Goal: Connect with others: Connect with others

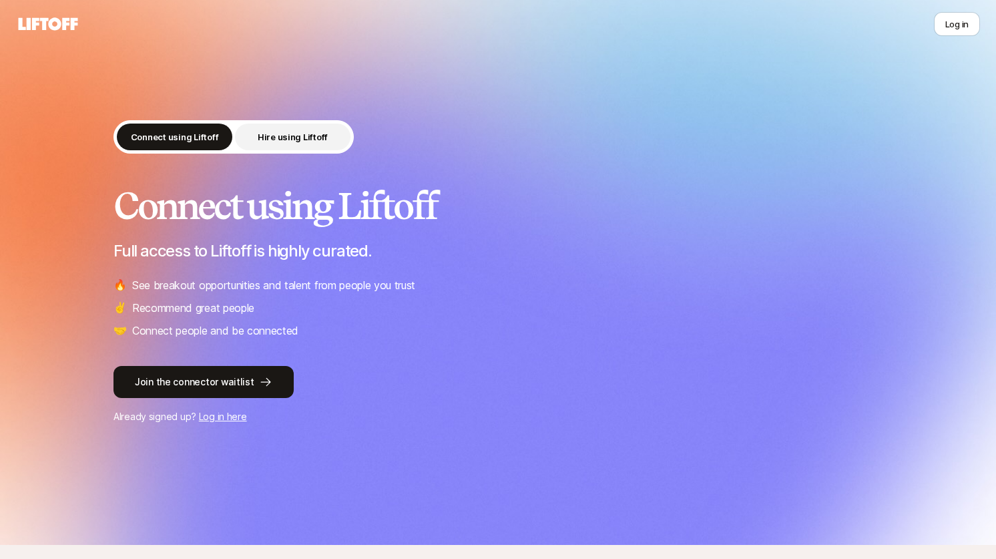
click at [250, 136] on button "Hire using Liftoff" at bounding box center [293, 137] width 116 height 27
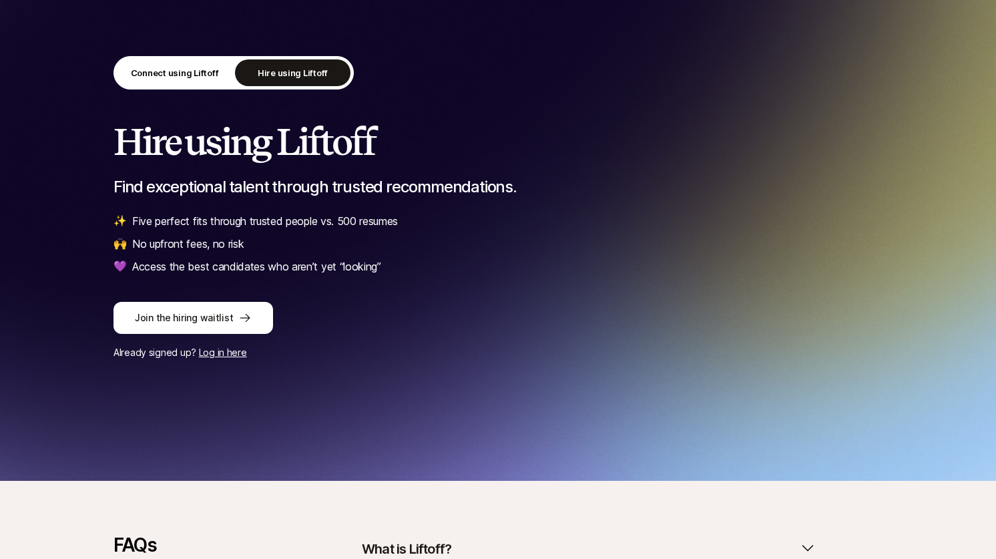
scroll to position [7, 0]
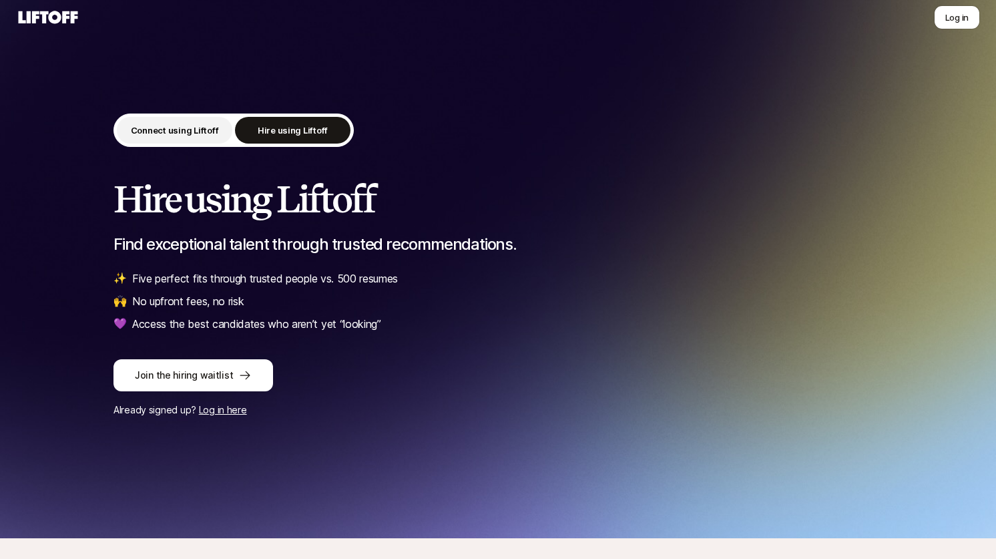
click at [191, 132] on p "Connect using Liftoff" at bounding box center [175, 130] width 88 height 13
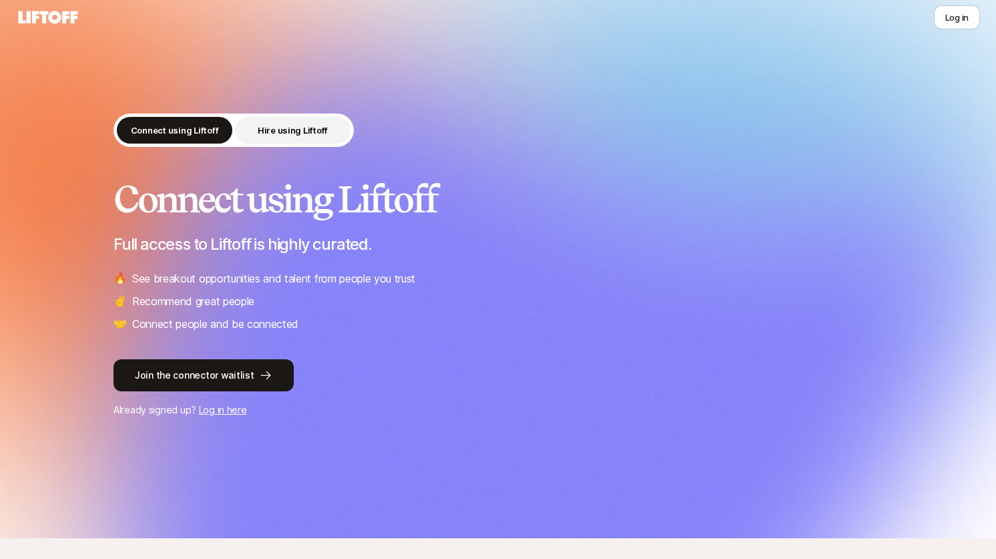
click at [302, 136] on p "Hire using Liftoff" at bounding box center [293, 130] width 70 height 13
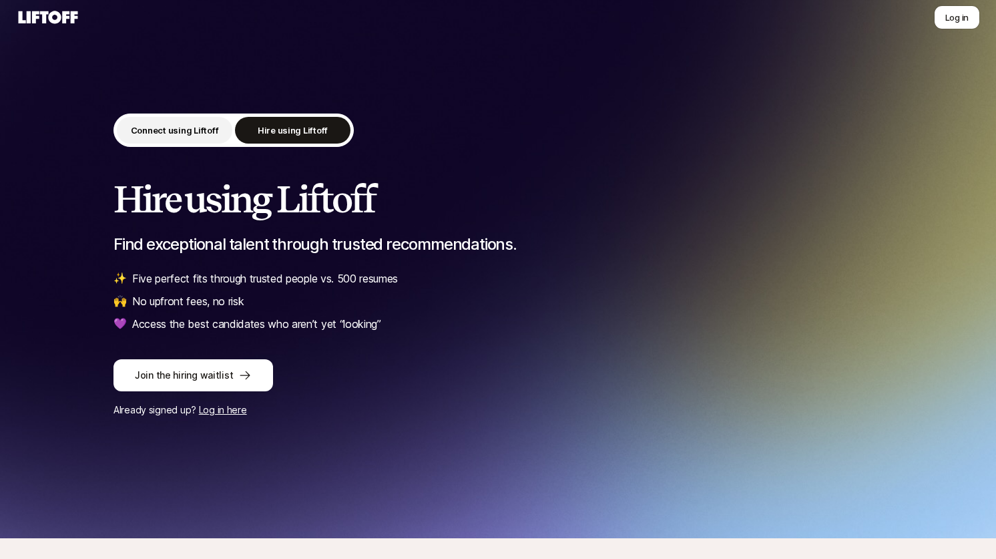
click at [187, 134] on p "Connect using Liftoff" at bounding box center [175, 130] width 88 height 13
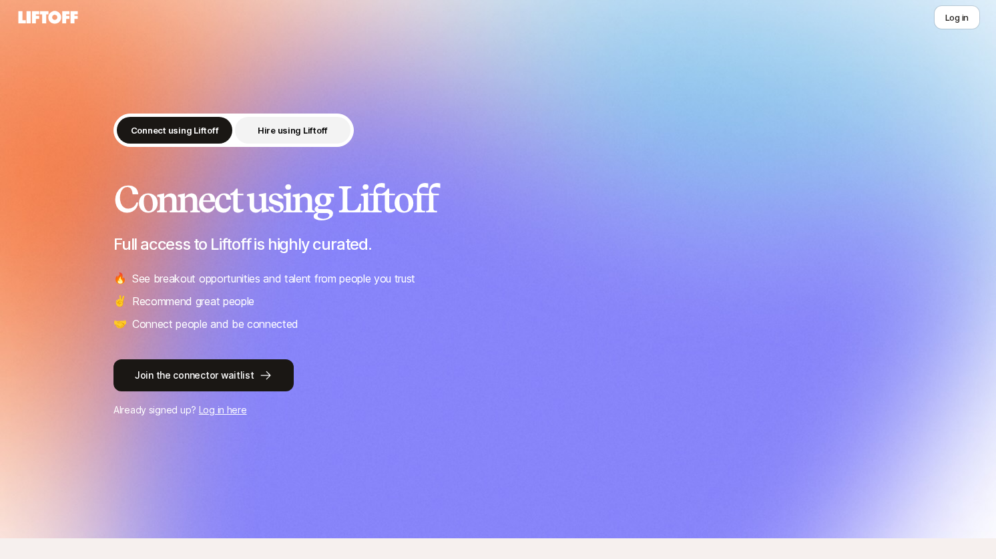
click at [276, 133] on p "Hire using Liftoff" at bounding box center [293, 130] width 70 height 13
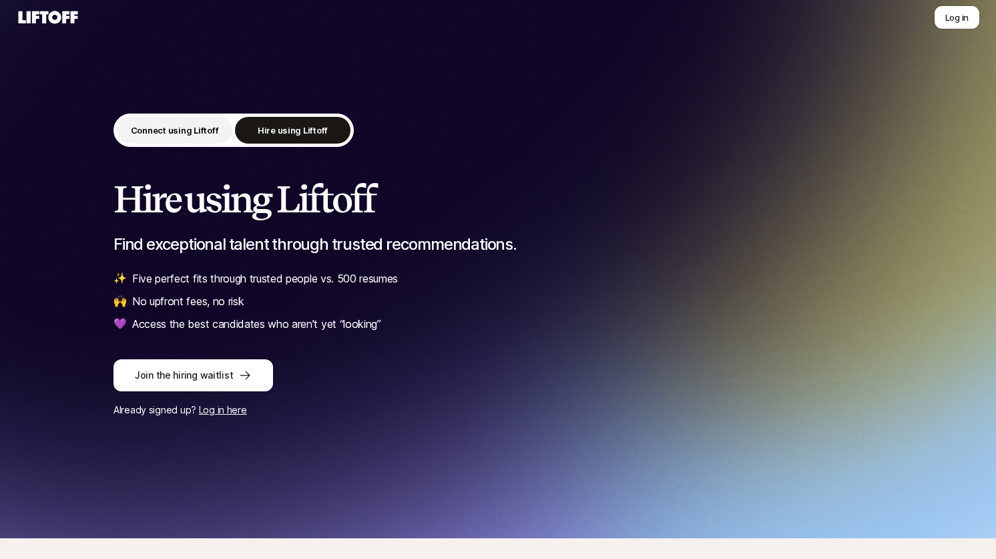
click at [192, 139] on button "Connect using Liftoff" at bounding box center [175, 130] width 116 height 27
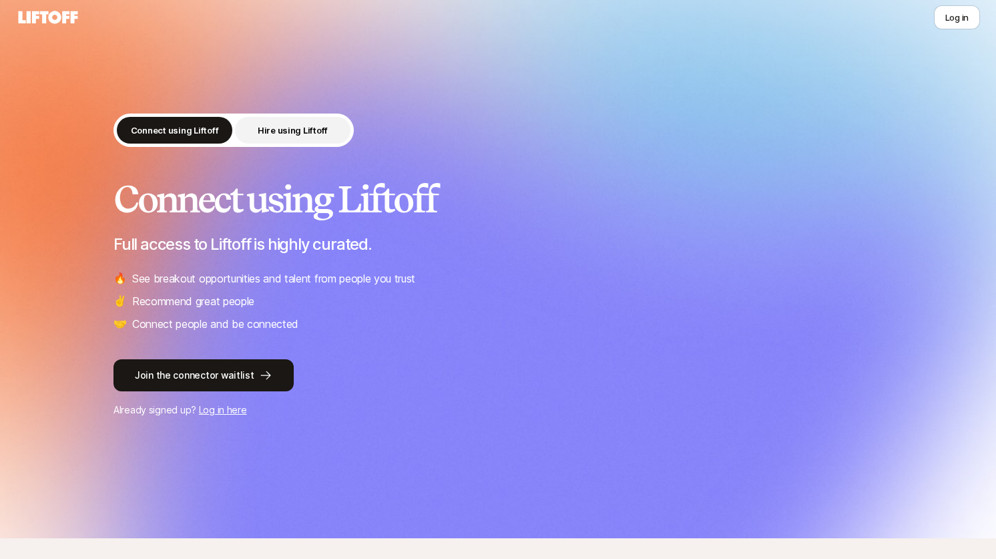
click at [280, 134] on p "Hire using Liftoff" at bounding box center [293, 130] width 70 height 13
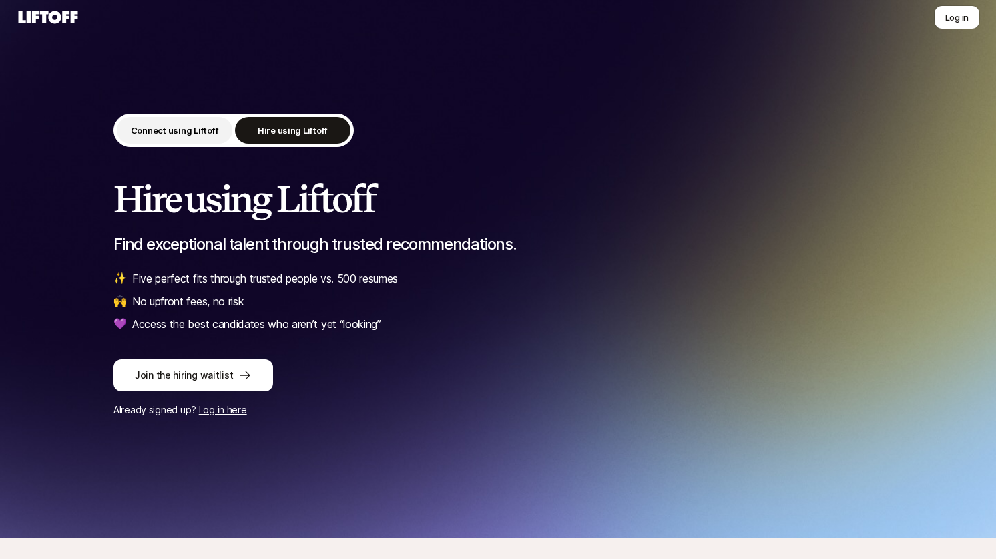
click at [172, 142] on button "Connect using Liftoff" at bounding box center [175, 130] width 116 height 27
